Goal: Check status: Check status

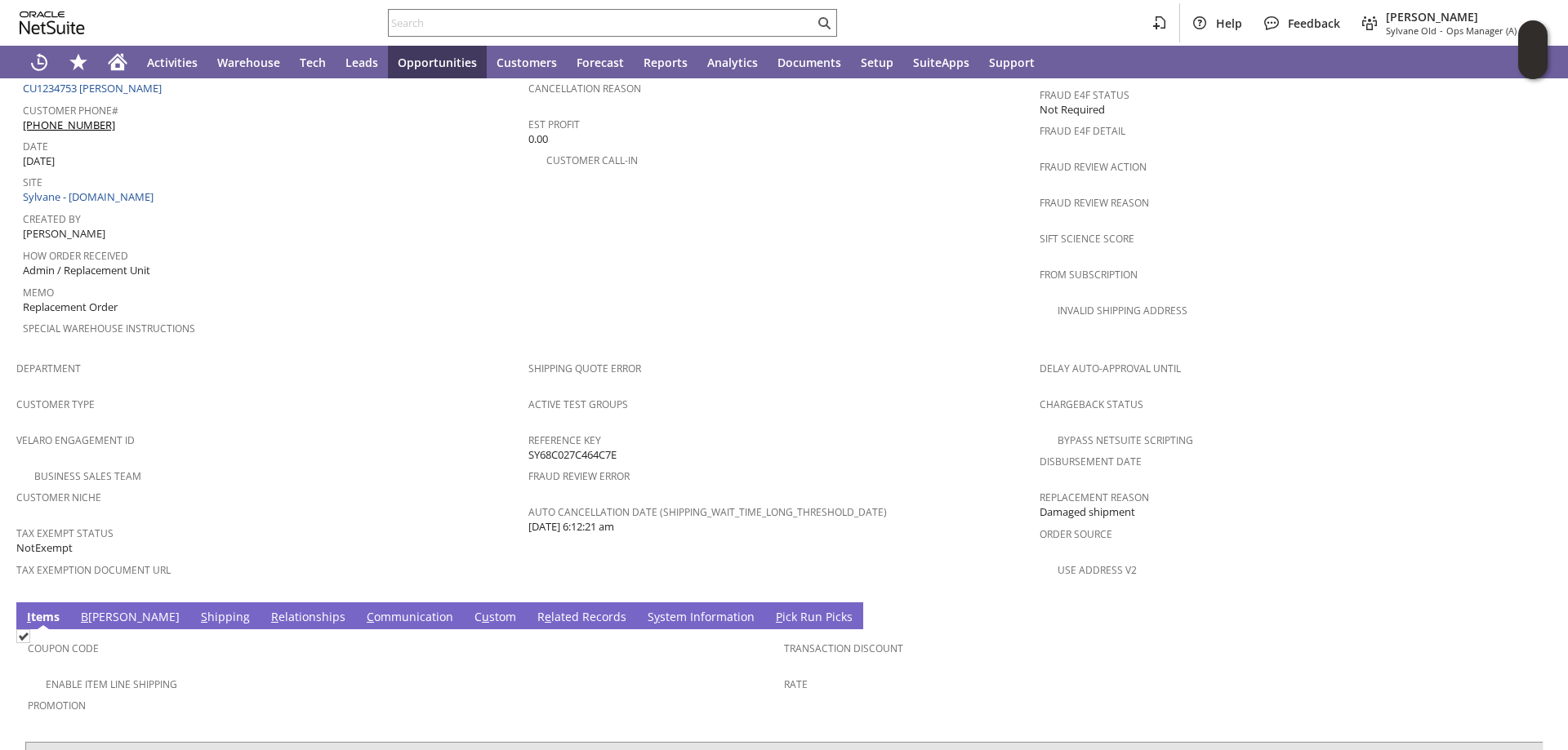
scroll to position [898, 0]
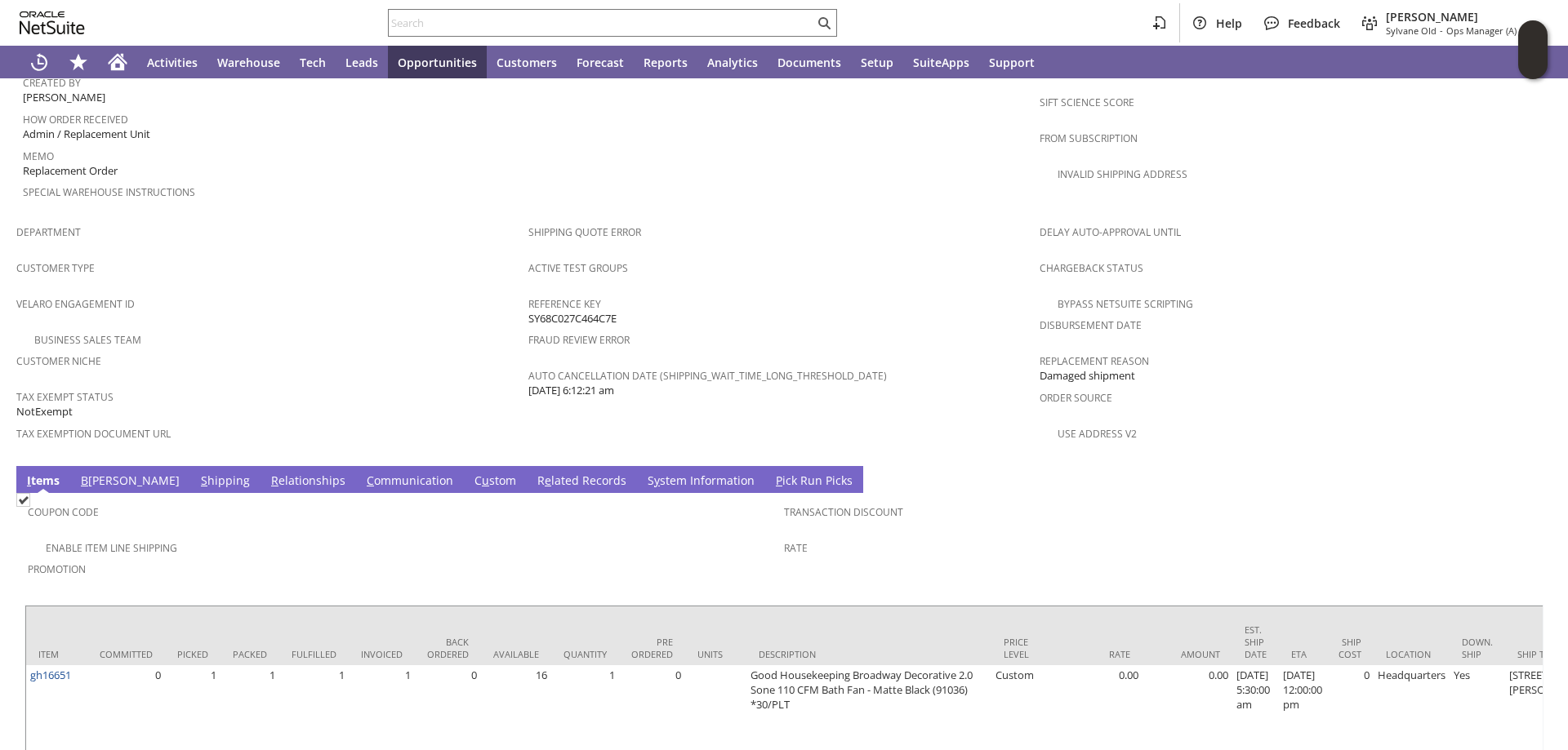
click at [197, 473] on link "S hipping" at bounding box center [225, 481] width 57 height 18
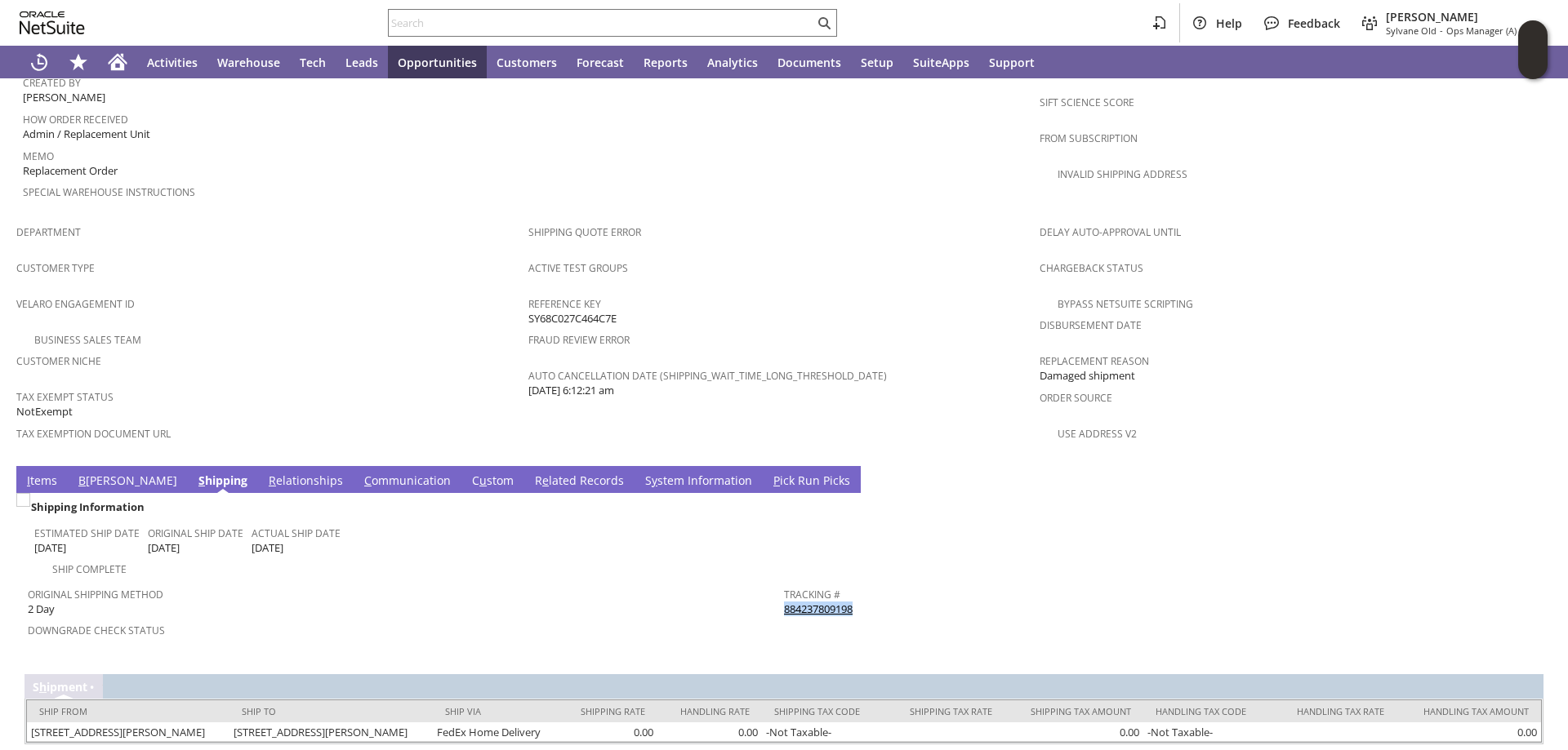
drag, startPoint x: 833, startPoint y: 573, endPoint x: 777, endPoint y: 573, distance: 56.0
click at [784, 583] on div "Tracking # 884237809198" at bounding box center [1158, 600] width 748 height 35
copy link "884237809198"
click at [464, 17] on input "text" at bounding box center [601, 22] width 425 height 20
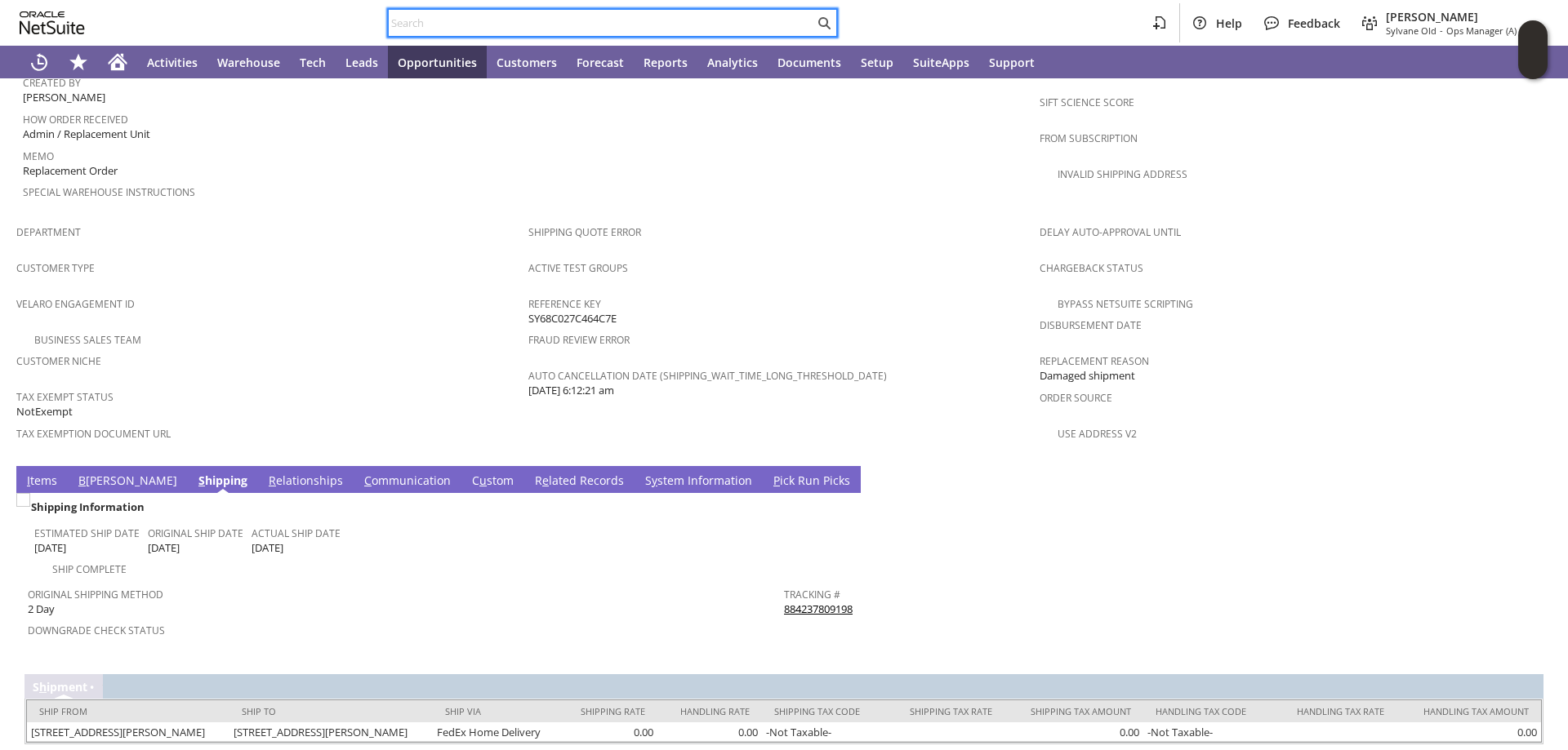
paste input "112-6355065-7321037"
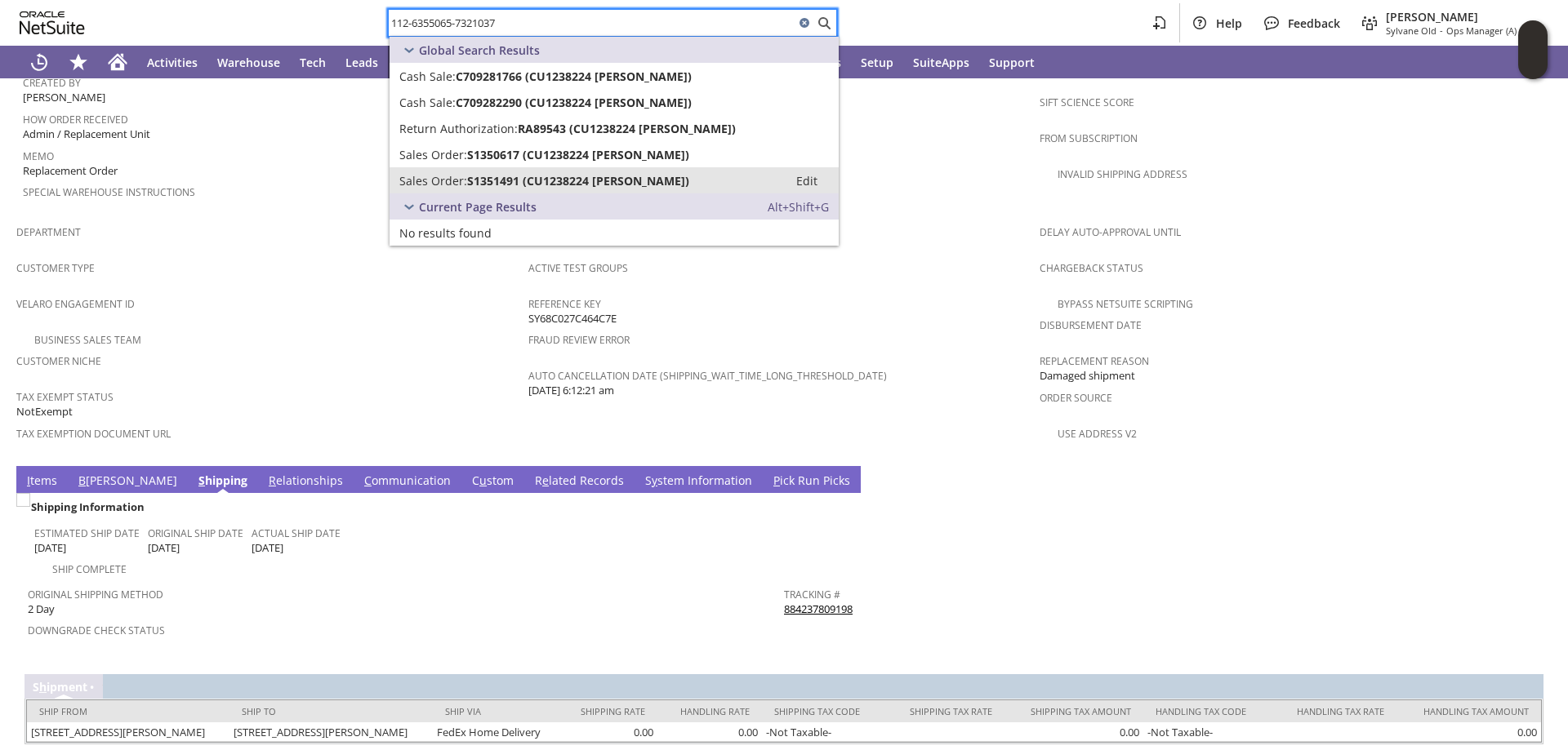
type input "112-6355065-7321037"
click at [542, 179] on span "S1351491 (CU1238224 [PERSON_NAME])" at bounding box center [578, 180] width 222 height 16
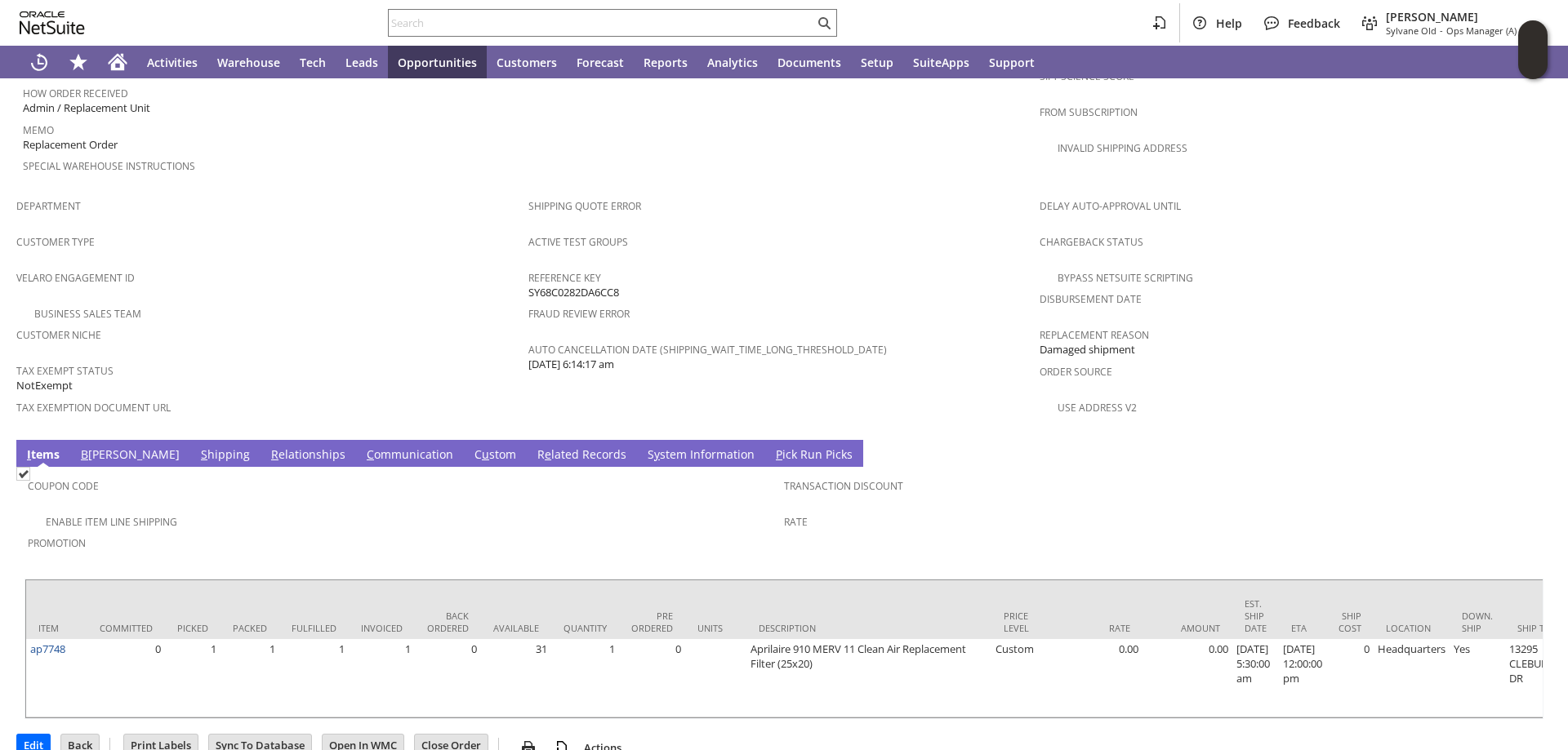
scroll to position [927, 0]
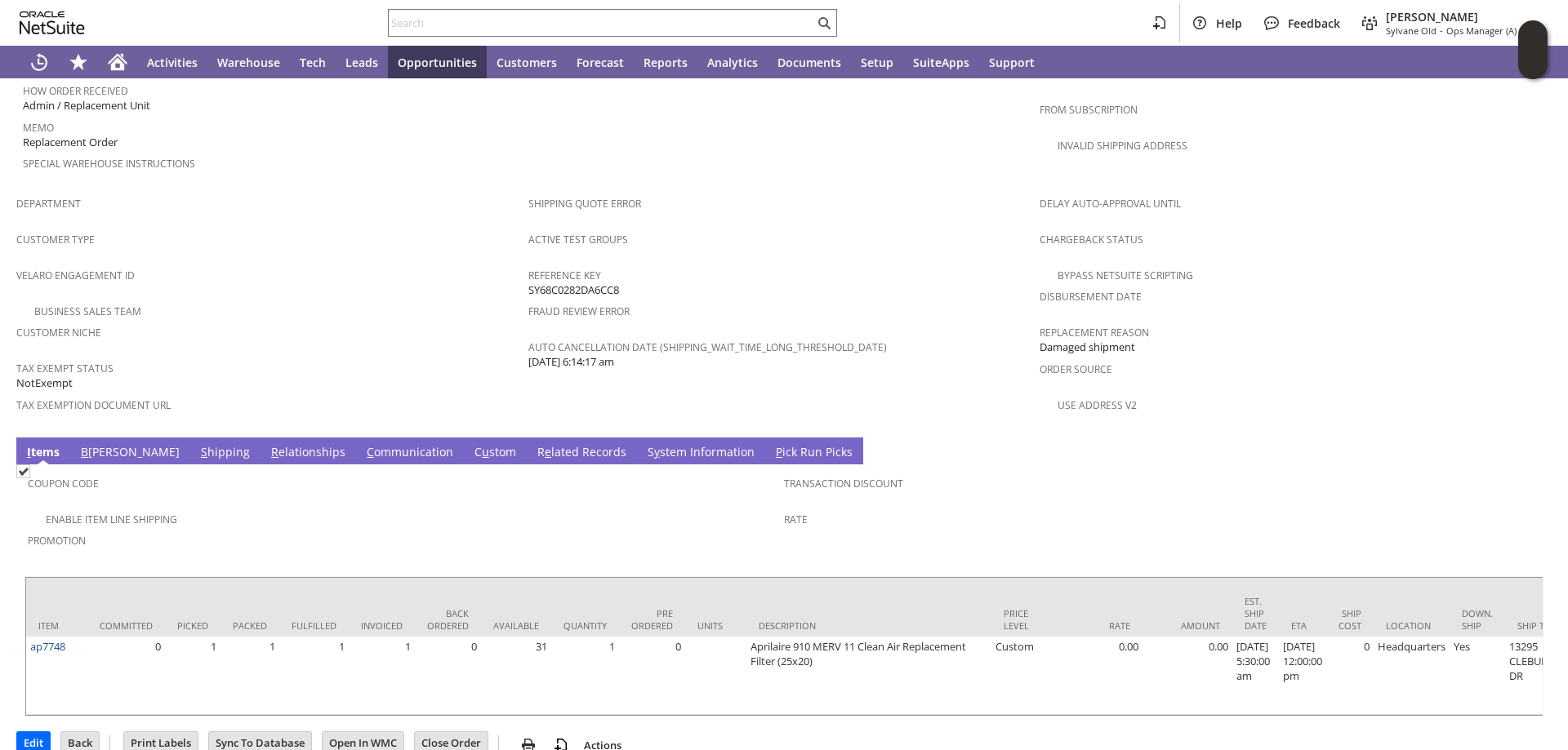
click at [197, 444] on link "S hipping" at bounding box center [225, 452] width 57 height 18
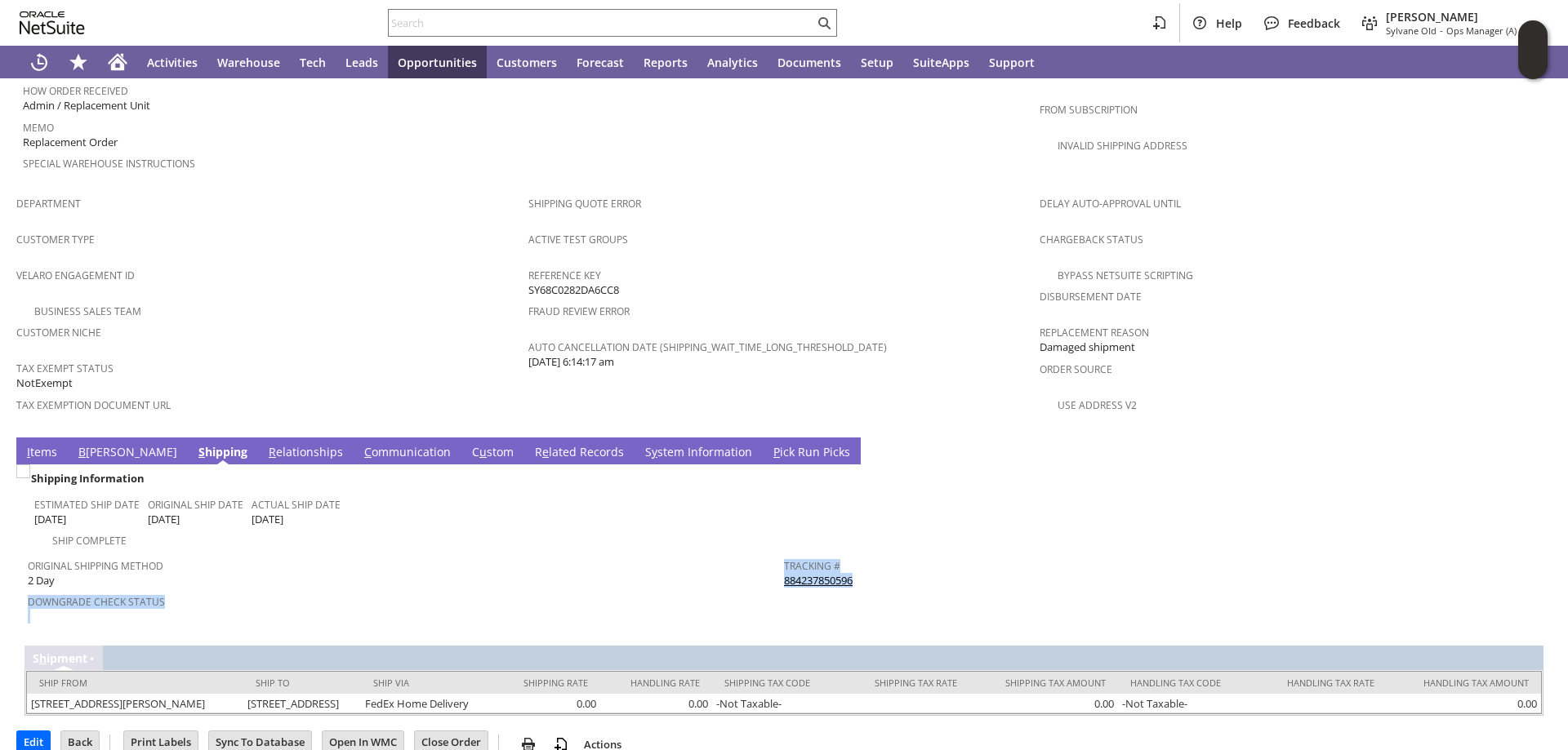
drag, startPoint x: 866, startPoint y: 547, endPoint x: 777, endPoint y: 549, distance: 89.0
click at [777, 550] on tr "Original Shipping Method 2 Day Downgrade Check Status Tracking # 884237850596 R…" at bounding box center [784, 587] width 1512 height 76
click at [901, 554] on div "Tracking # 884237850596" at bounding box center [1158, 571] width 748 height 35
drag, startPoint x: 870, startPoint y: 539, endPoint x: 777, endPoint y: 545, distance: 93.2
click at [784, 554] on div "Tracking # 884237850596" at bounding box center [1158, 571] width 748 height 35
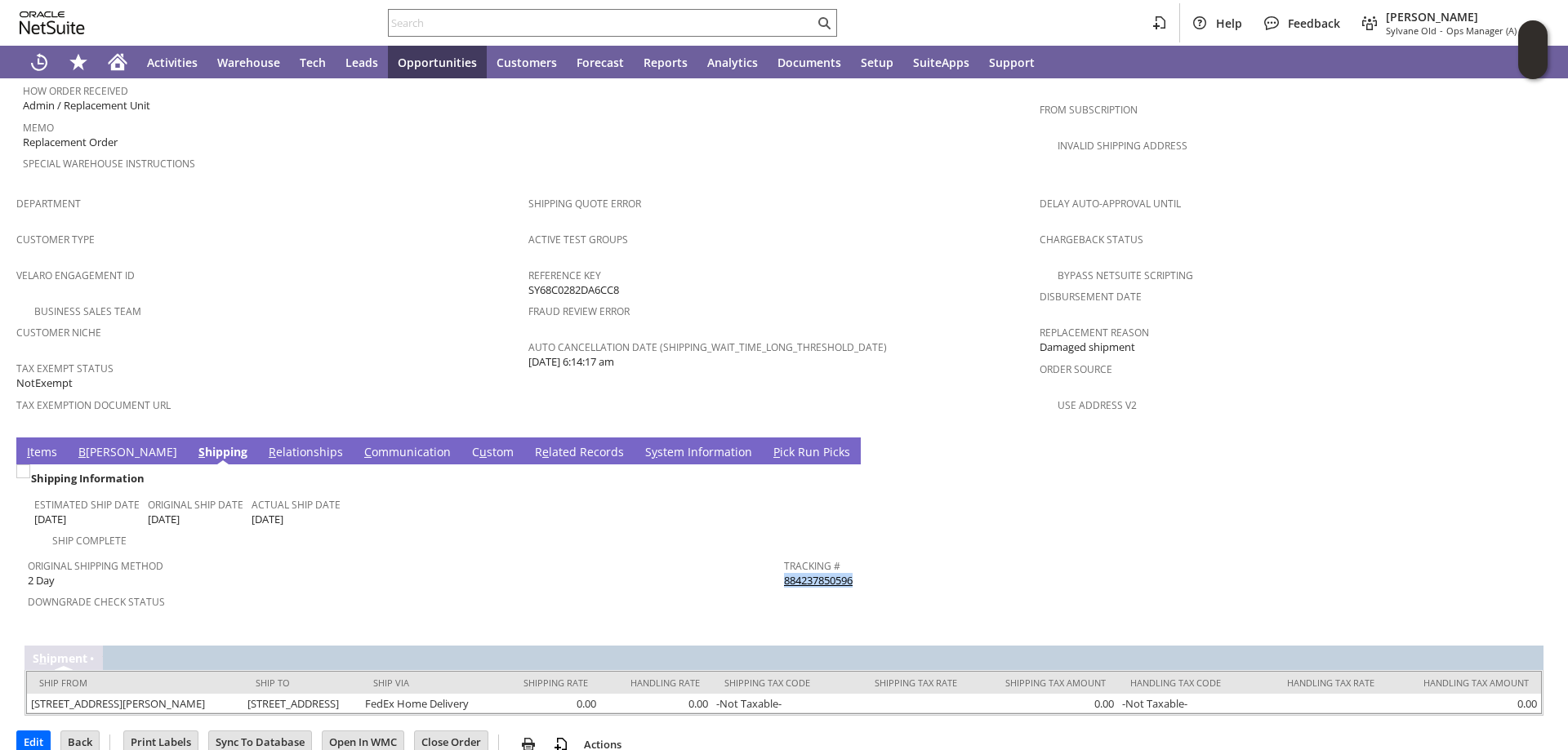
copy link "884237850596"
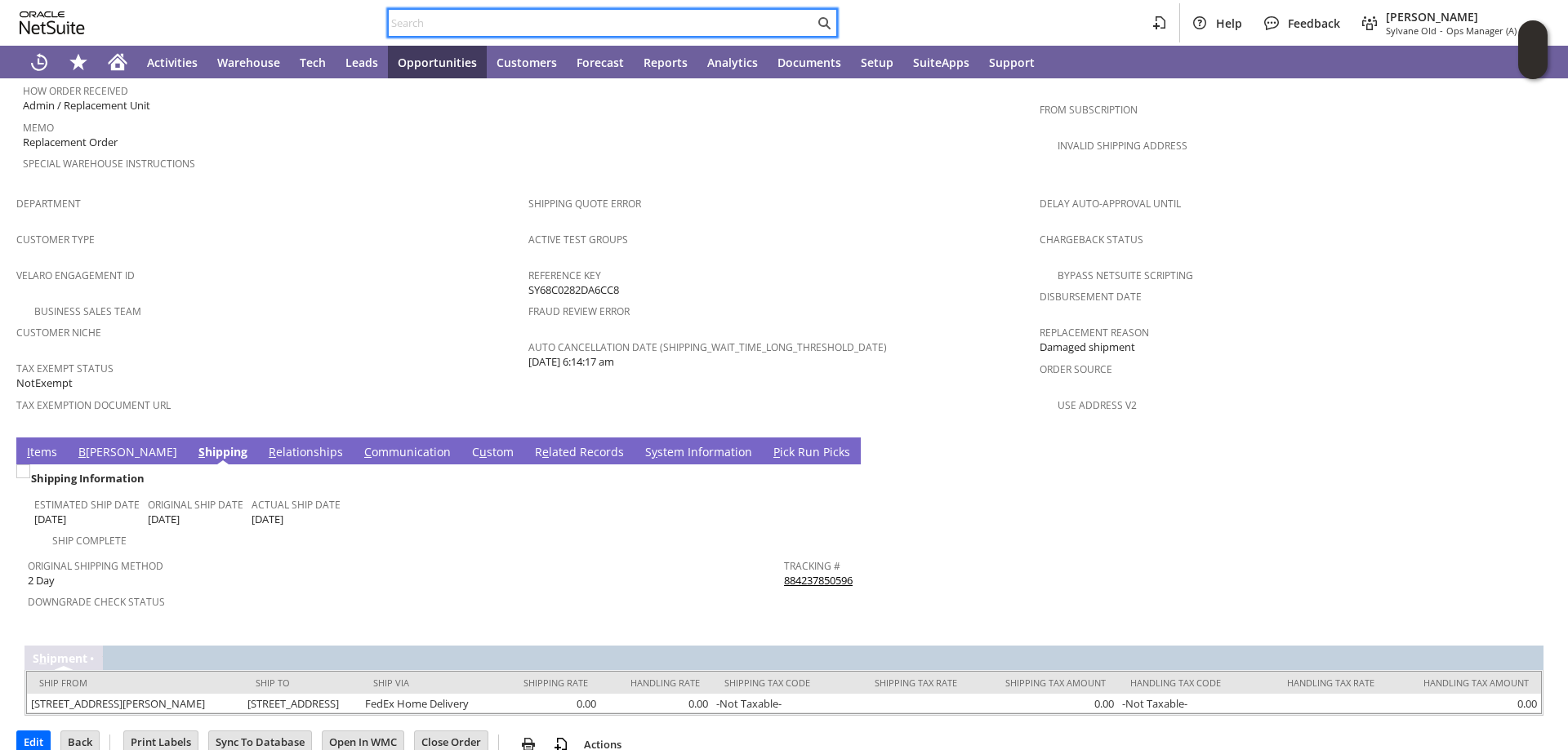
click at [481, 24] on input "text" at bounding box center [601, 22] width 425 height 20
paste input "114-9273321-9271443"
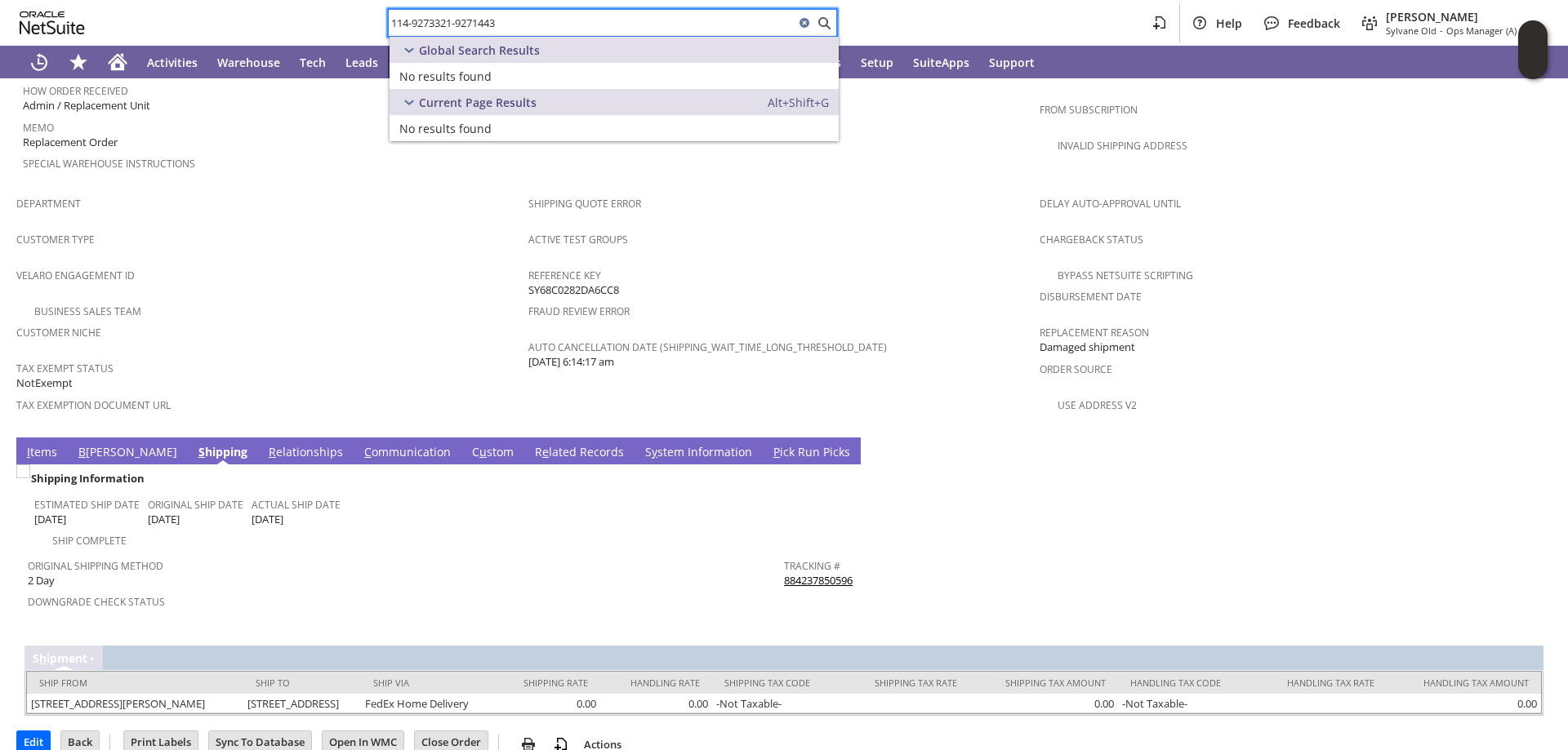
type input "114-9273321-9271443"
